Goal: Task Accomplishment & Management: Manage account settings

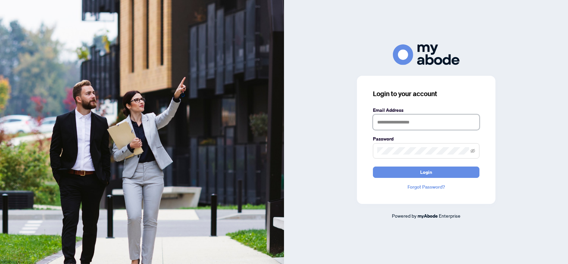
click at [381, 118] on input "text" at bounding box center [426, 121] width 107 height 15
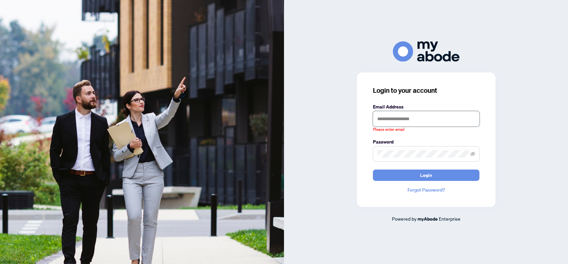
type input "**********"
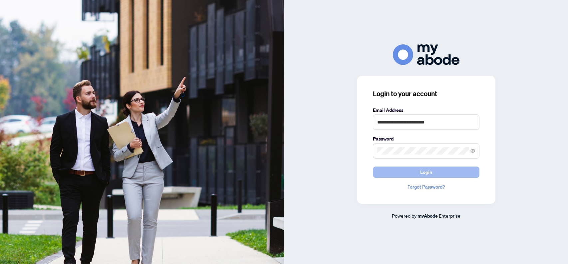
click at [428, 173] on span "Login" at bounding box center [426, 172] width 12 height 11
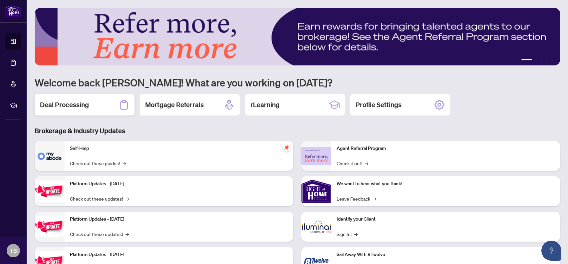
click at [86, 105] on h2 "Deal Processing" at bounding box center [64, 104] width 49 height 9
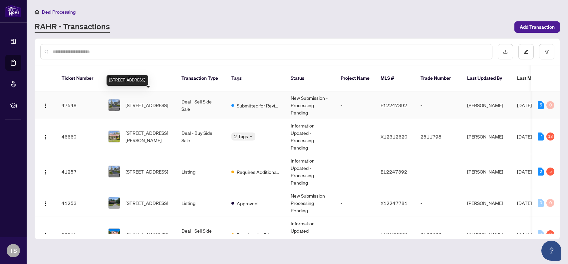
click at [130, 104] on span "[STREET_ADDRESS]" at bounding box center [147, 104] width 43 height 7
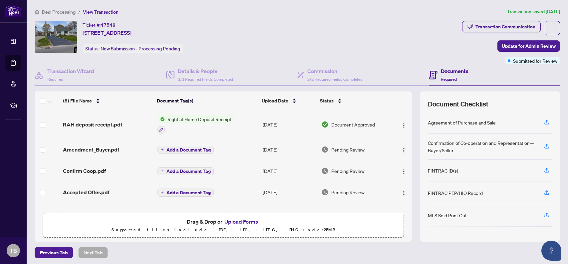
click at [238, 222] on button "Upload Forms" at bounding box center [242, 221] width 38 height 9
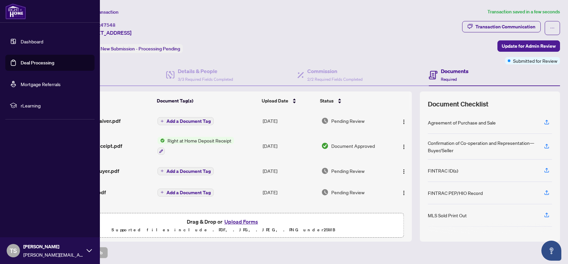
click at [28, 44] on link "Dashboard" at bounding box center [32, 41] width 23 height 6
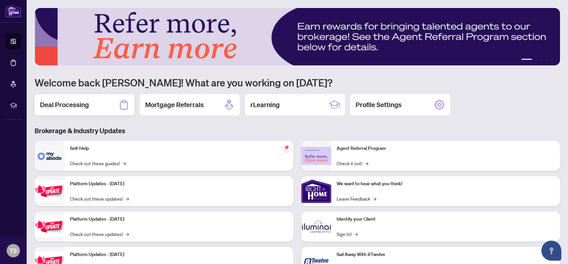
click at [97, 108] on div "Deal Processing" at bounding box center [85, 104] width 100 height 21
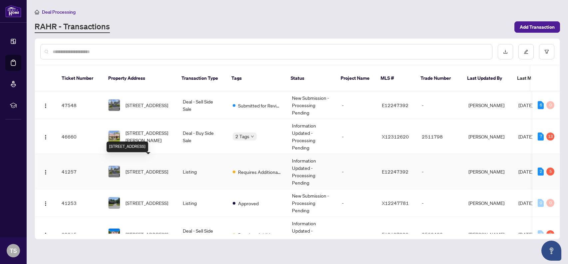
click at [133, 168] on span "[STREET_ADDRESS]" at bounding box center [147, 171] width 43 height 7
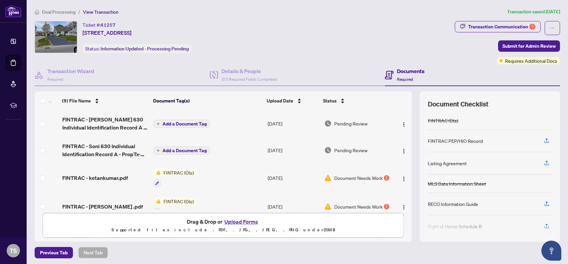
click at [133, 165] on td "FINTRAC - ketankumar.pdf" at bounding box center [105, 177] width 91 height 29
